Goal: Navigation & Orientation: Go to known website

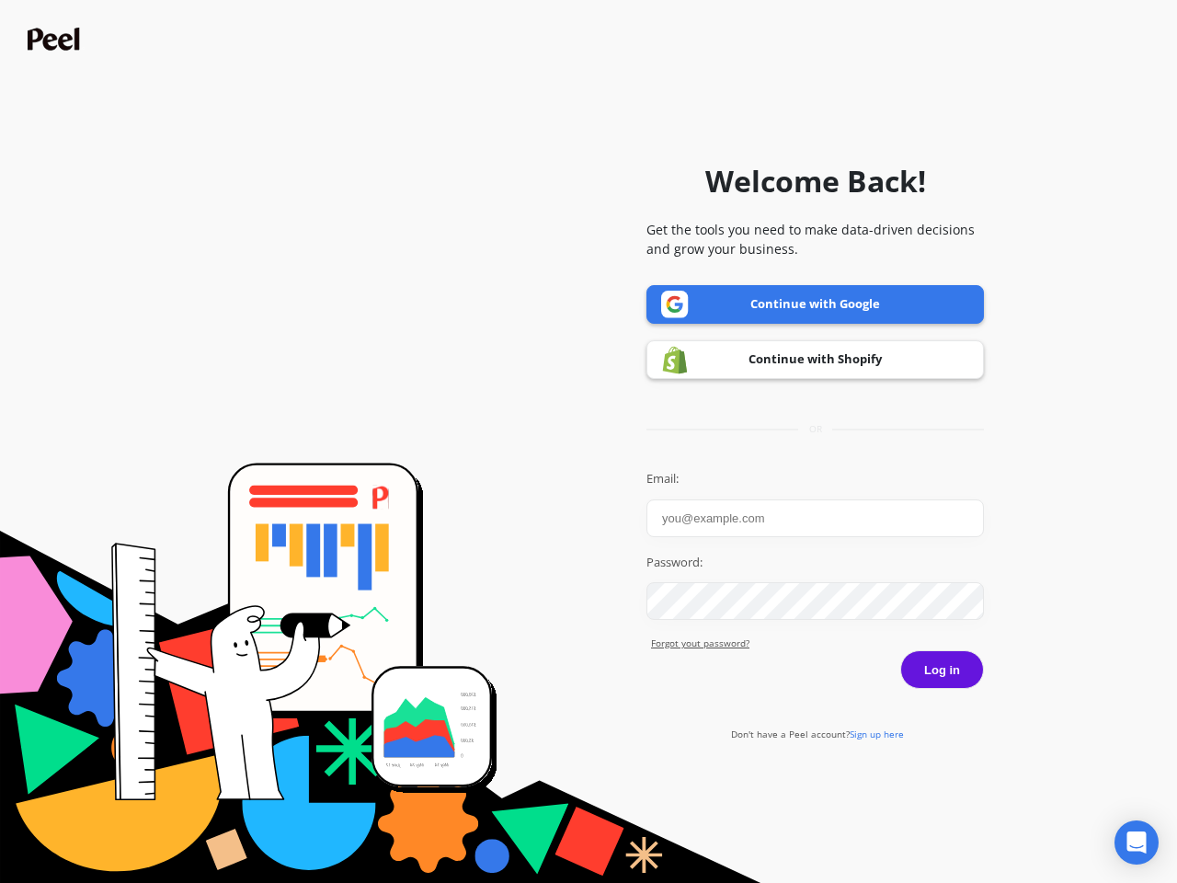
click at [1136, 842] on icon "Open Intercom Messenger" at bounding box center [1136, 842] width 19 height 22
